Goal: Task Accomplishment & Management: Manage account settings

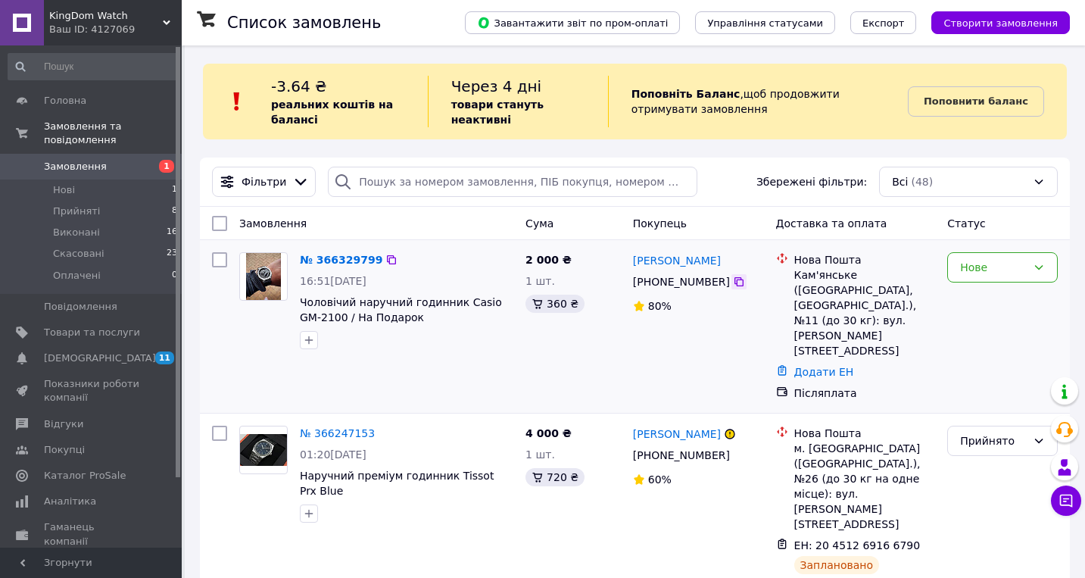
click at [742, 278] on icon at bounding box center [739, 282] width 12 height 12
click at [970, 266] on div "Нове" at bounding box center [993, 267] width 67 height 17
click at [970, 298] on li "Прийнято" at bounding box center [1002, 299] width 109 height 27
click at [96, 323] on link "Товари та послуги" at bounding box center [93, 333] width 186 height 26
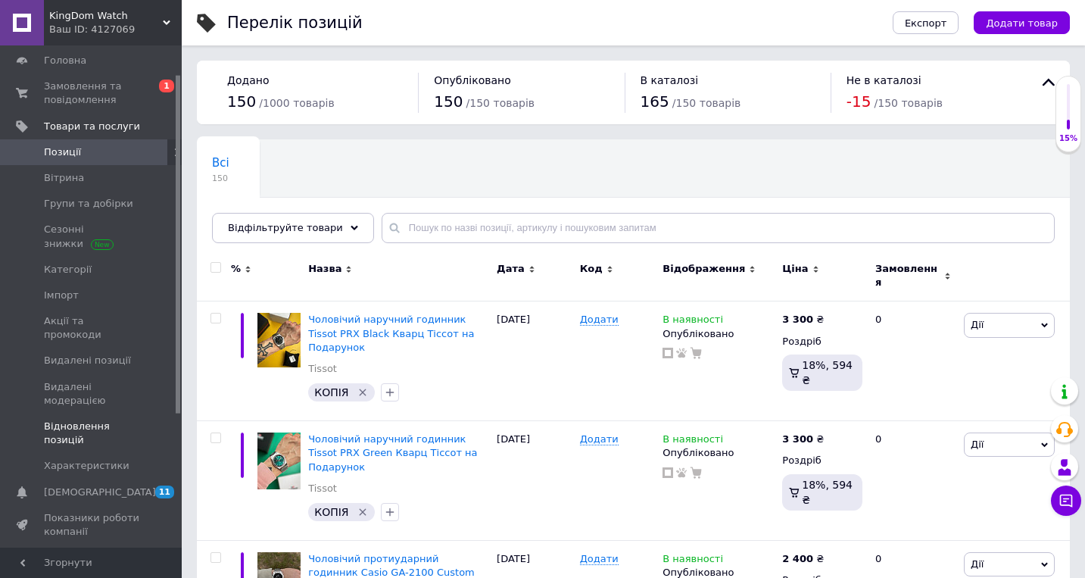
scroll to position [42, 0]
click at [83, 389] on span "Видалені модерацією" at bounding box center [92, 391] width 96 height 27
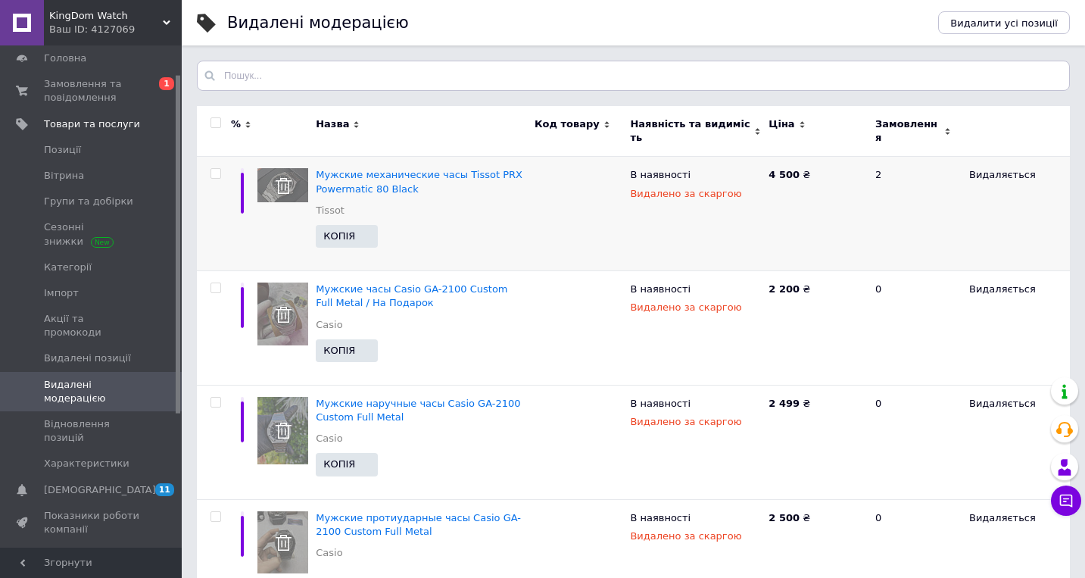
click at [685, 188] on span "Видалено за скаргою" at bounding box center [685, 193] width 111 height 11
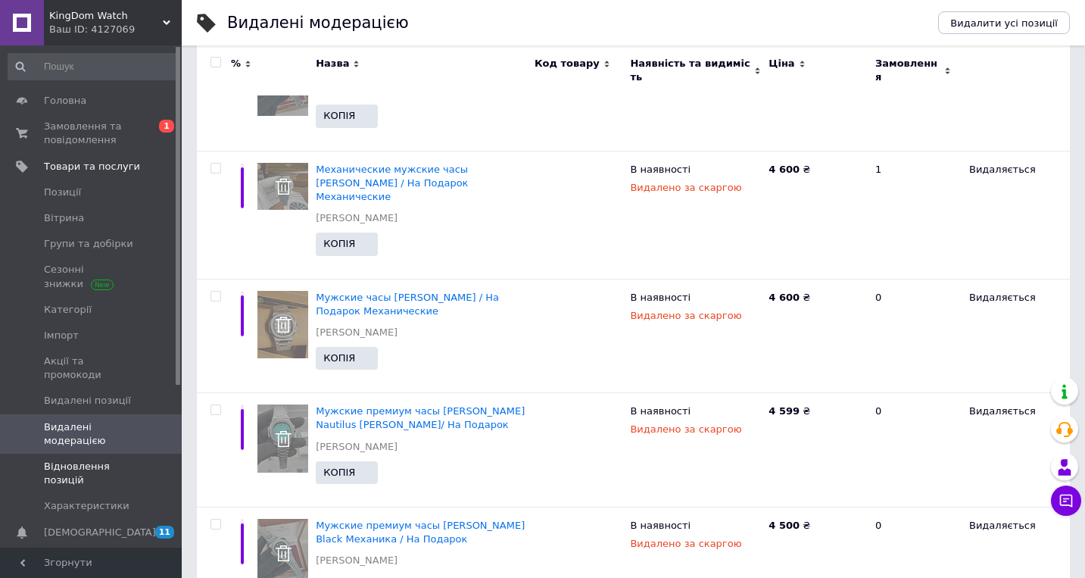
click at [124, 465] on span "Відновлення позицій" at bounding box center [92, 473] width 96 height 27
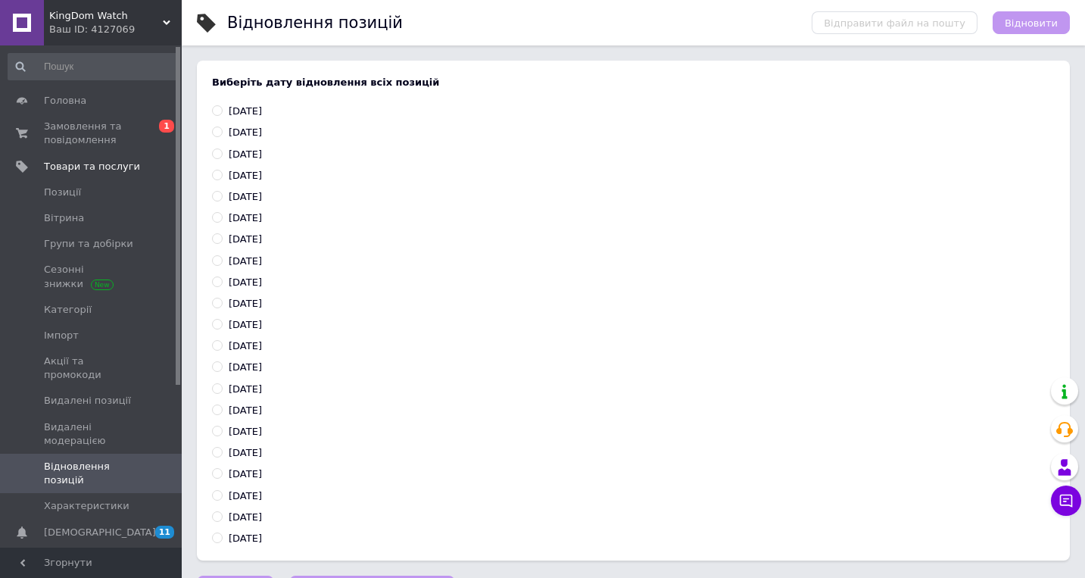
click at [218, 109] on input "[DATE]" at bounding box center [217, 110] width 10 height 10
radio input "true"
click at [1042, 23] on span "Відновити" at bounding box center [1031, 22] width 53 height 11
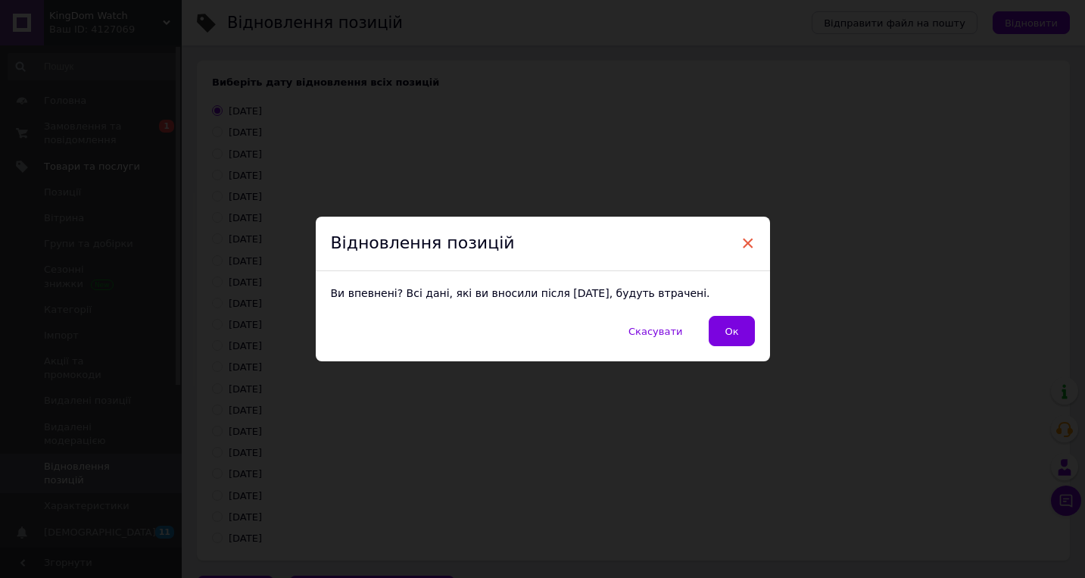
click at [742, 249] on span "×" at bounding box center [749, 243] width 14 height 26
